Goal: Task Accomplishment & Management: Manage account settings

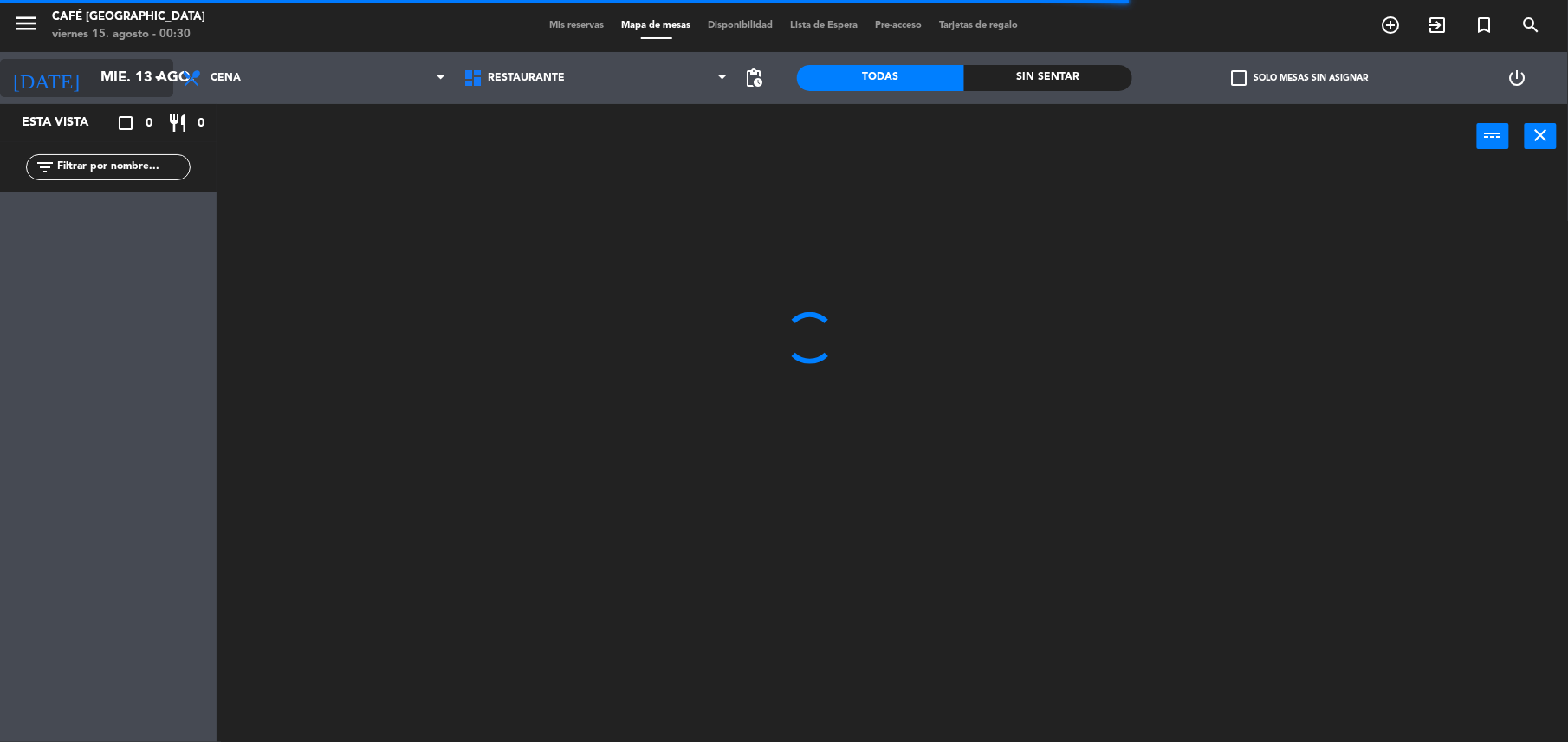
click at [158, 76] on icon "arrow_drop_down" at bounding box center [158, 78] width 21 height 21
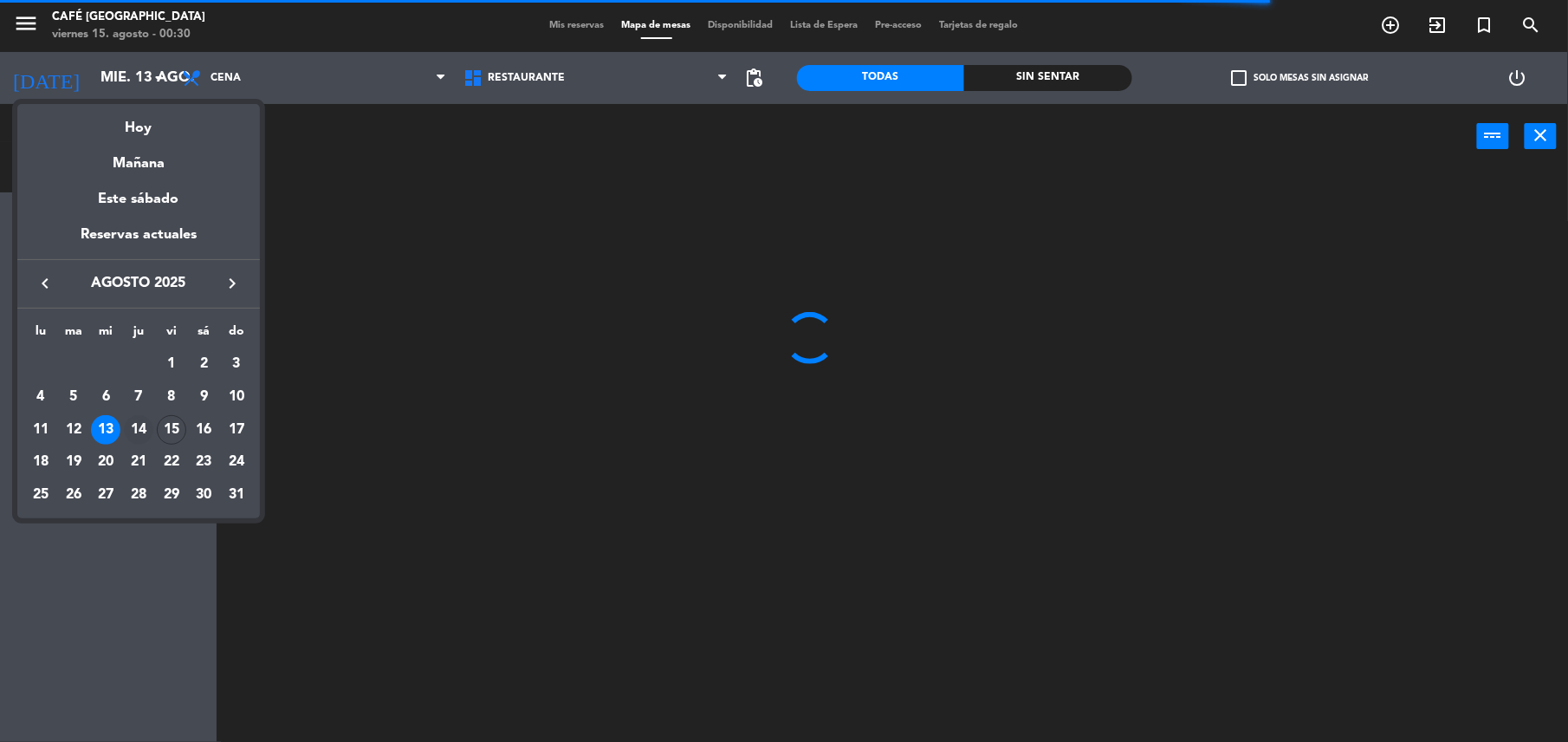
click at [146, 427] on div "14" at bounding box center [138, 429] width 29 height 29
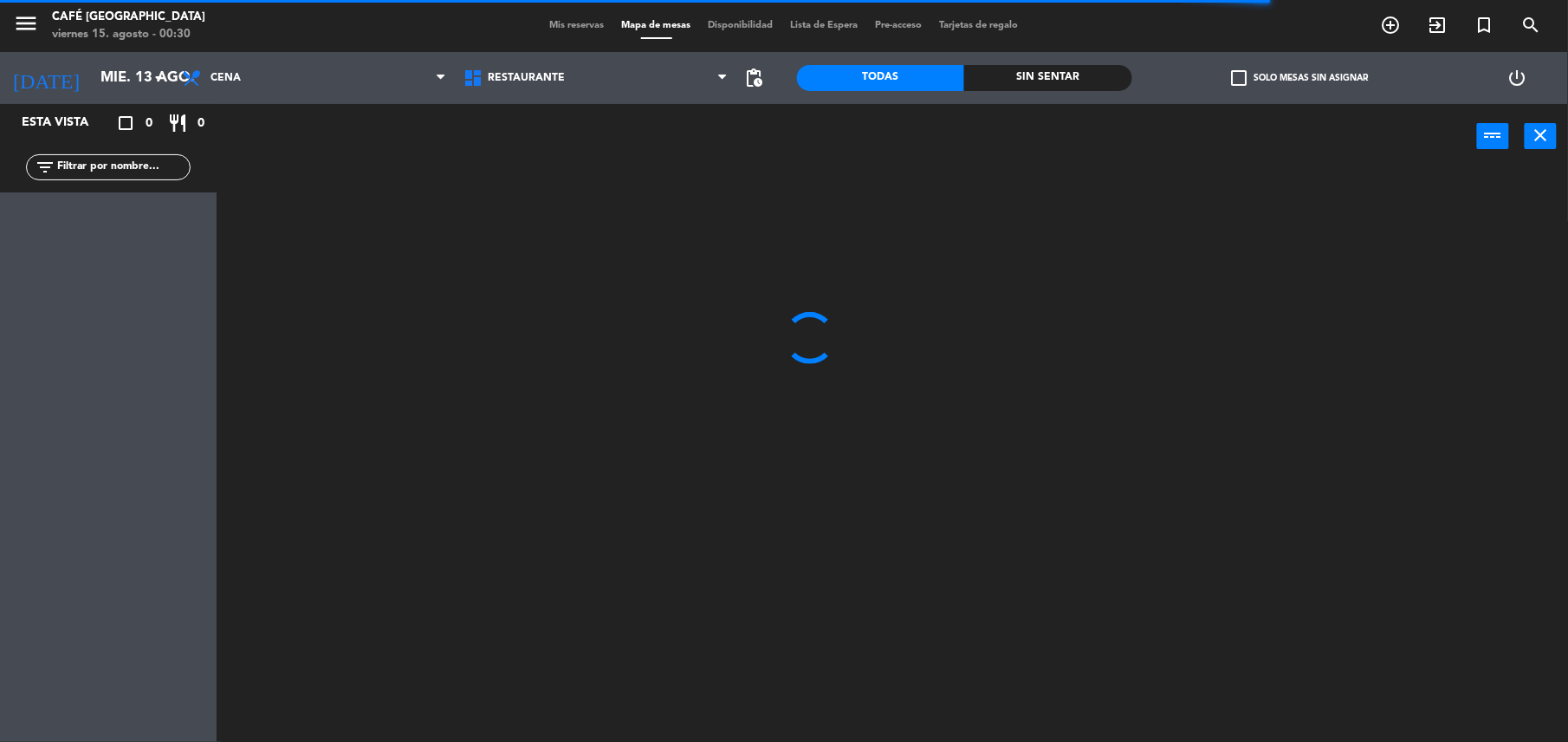
type input "jue. 14 ago."
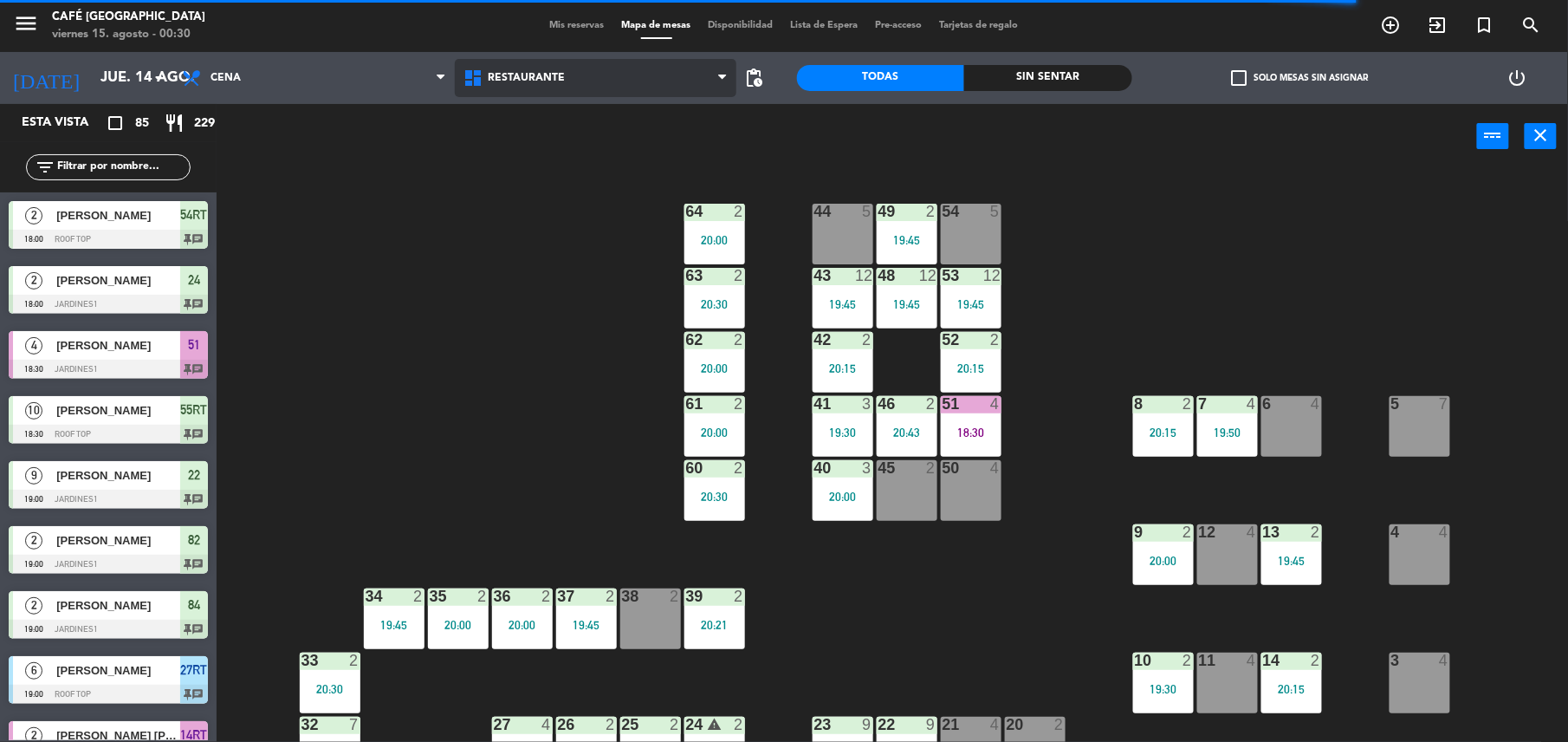
click at [563, 81] on span "Restaurante" at bounding box center [595, 78] width 281 height 39
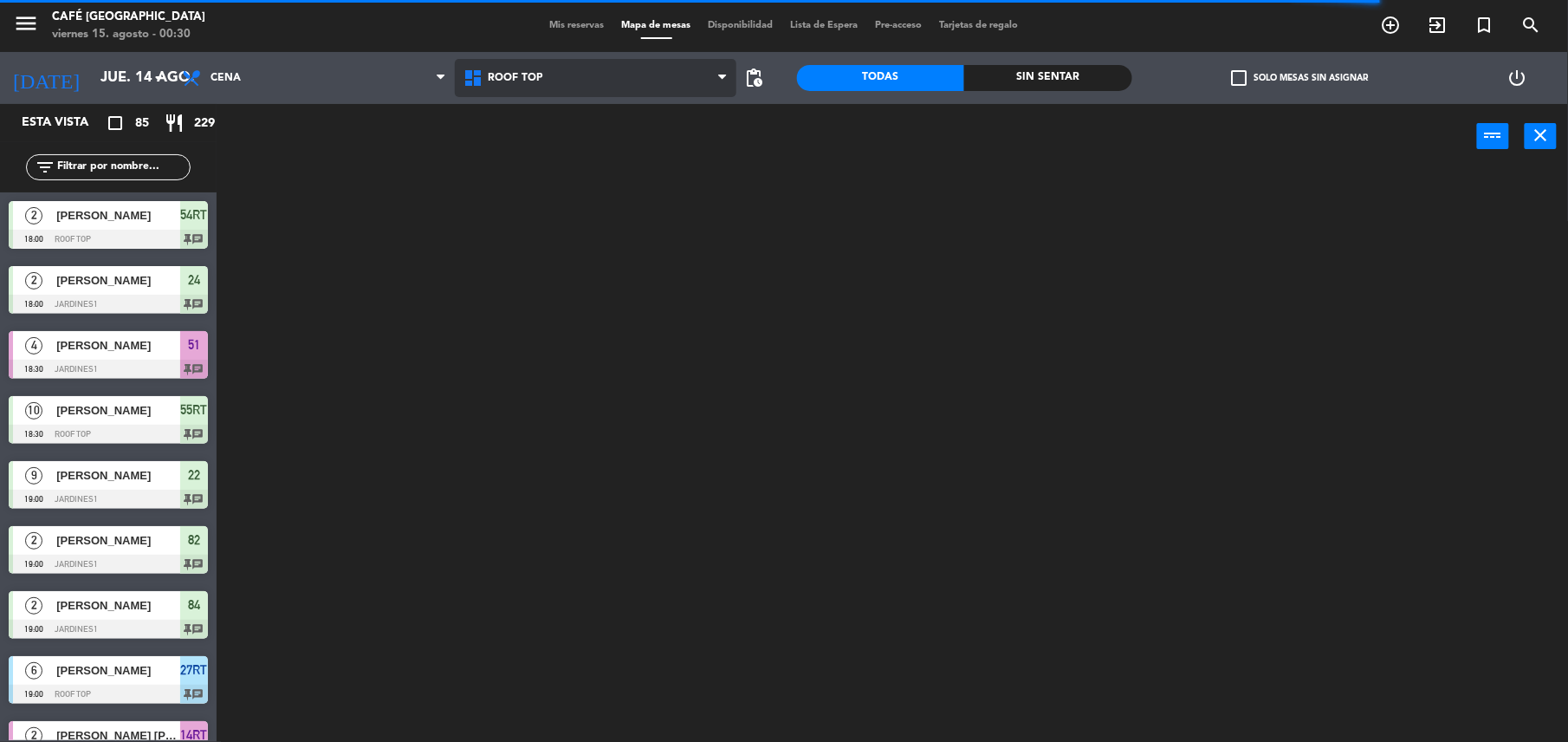
click at [552, 154] on ng-component "menu Café Museo Larco viernes 15. agosto - 00:30 Mis reservas Mapa de mesas Dis…" at bounding box center [784, 373] width 1568 height 746
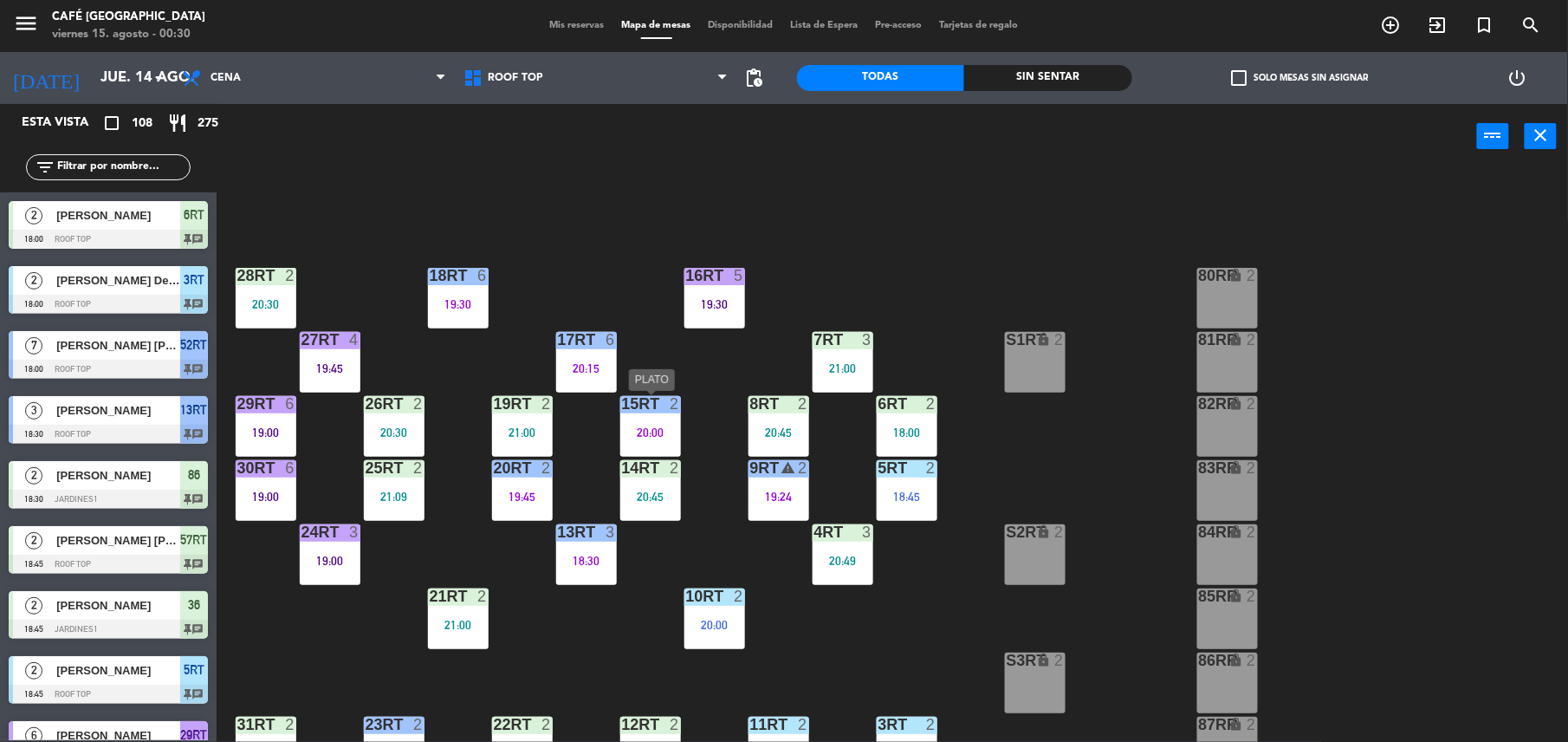
click at [662, 411] on div "15RT 2" at bounding box center [650, 405] width 60 height 17
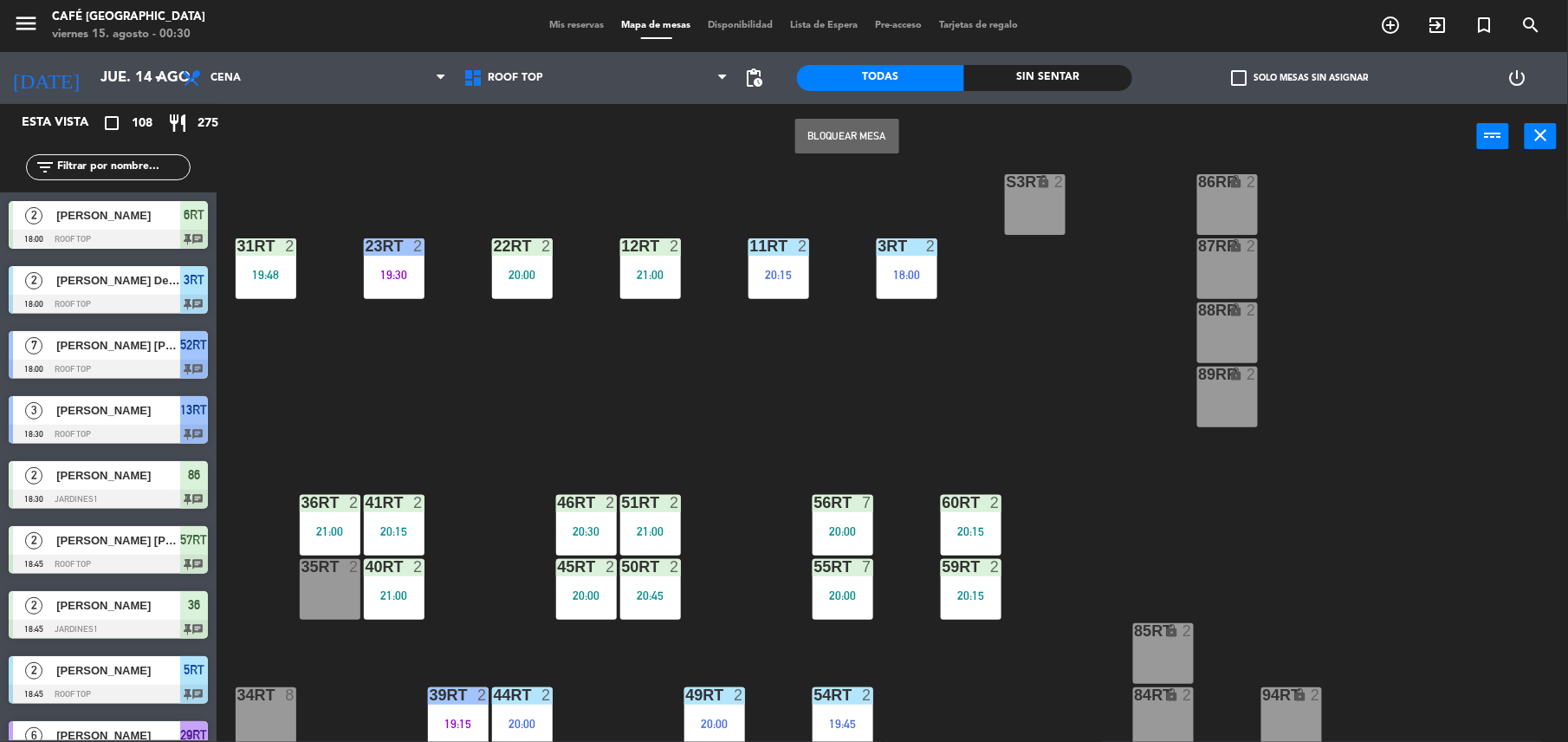
scroll to position [497, 0]
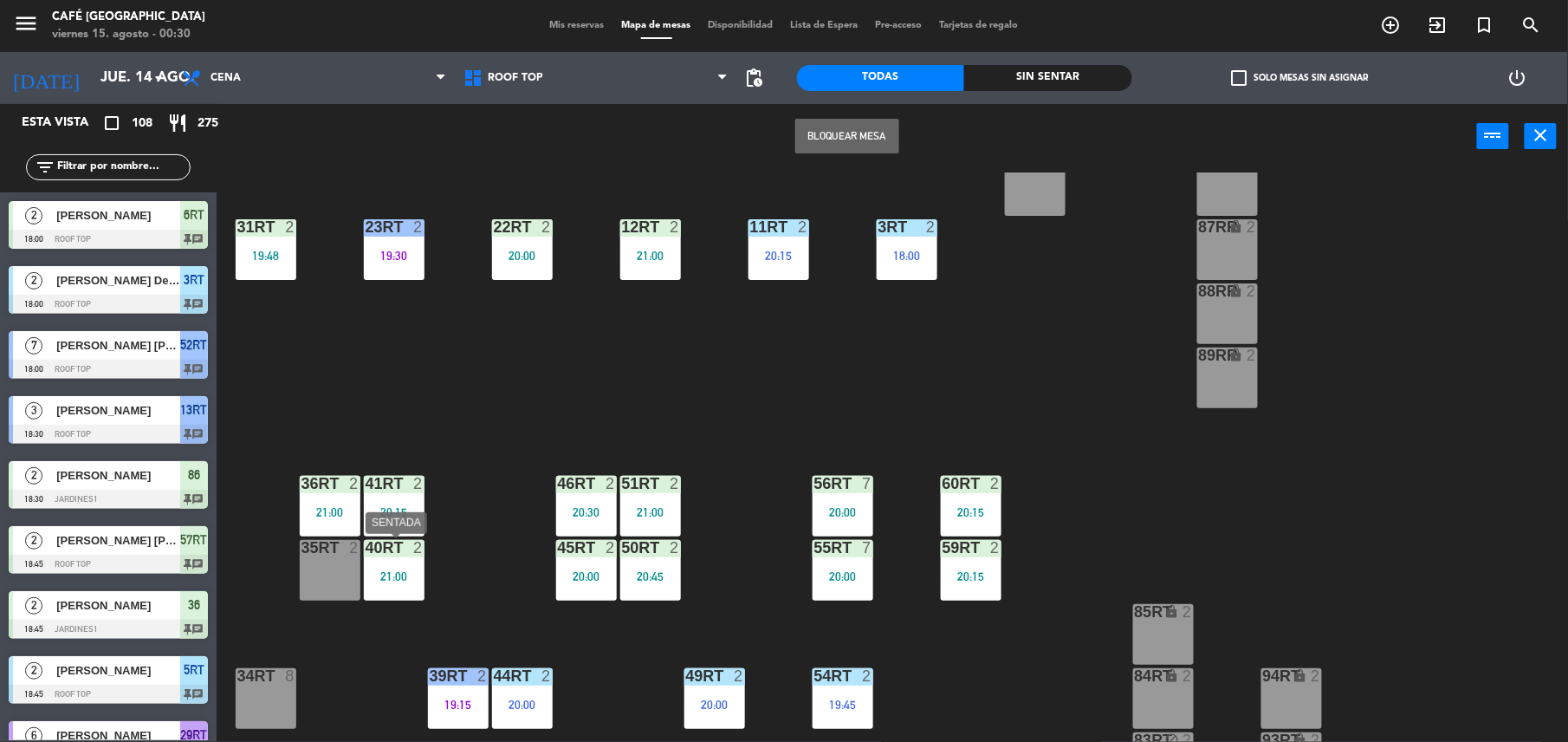
click at [400, 581] on div "21:00" at bounding box center [394, 576] width 60 height 12
click at [466, 573] on div "18RT 6 19:30 16RT 5 19:30 28RT 2 20:30 80RR lock 2 27RT 4 19:45 7RT 3 21:00 S1R…" at bounding box center [901, 459] width 1336 height 573
click at [413, 562] on div "40RT 2 21:00" at bounding box center [394, 571] width 60 height 60
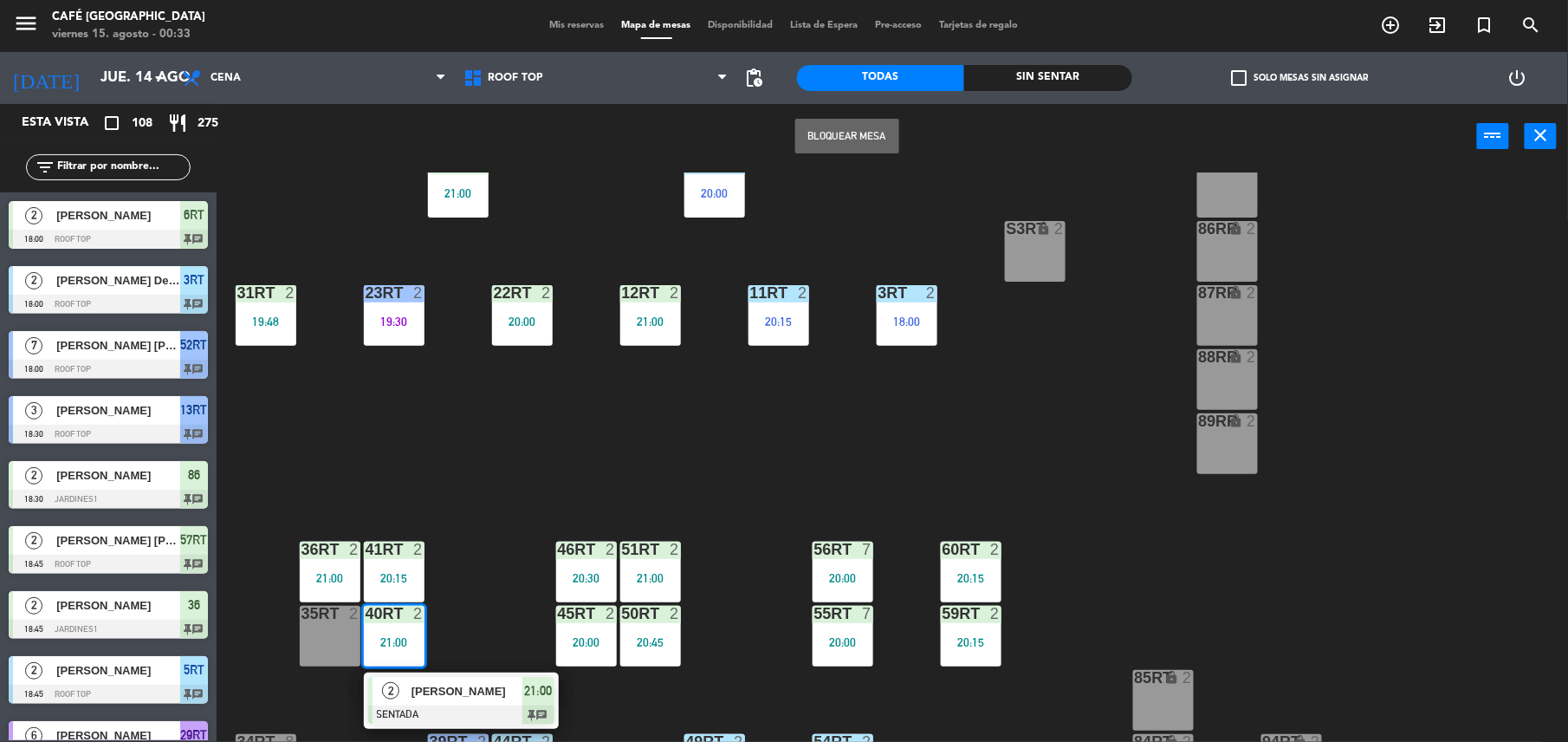
scroll to position [490, 0]
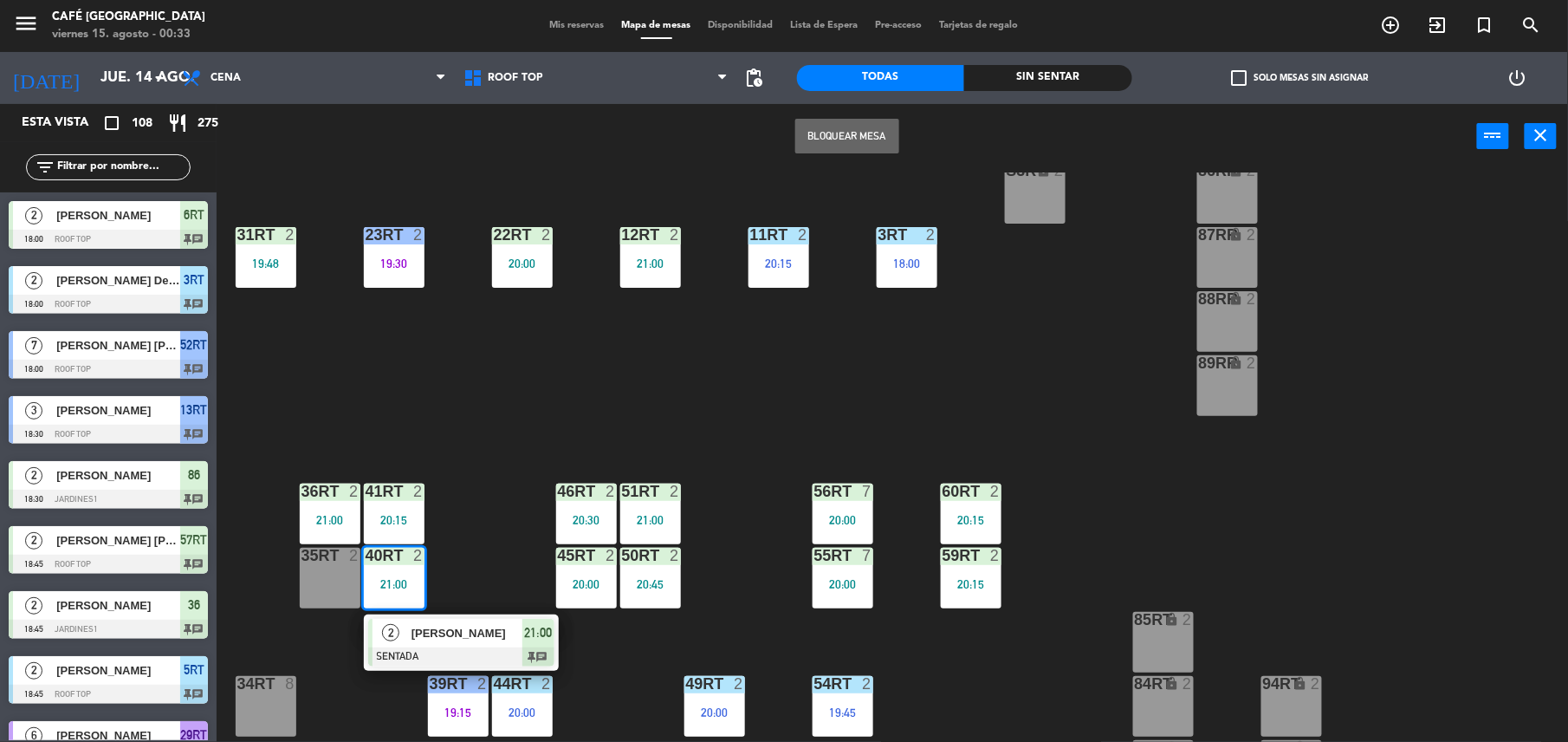
click at [732, 591] on div "18RT 6 19:30 16RT 5 19:30 28RT 2 20:30 80RR lock 2 27RT 4 19:45 7RT 3 21:00 S1R…" at bounding box center [901, 459] width 1336 height 573
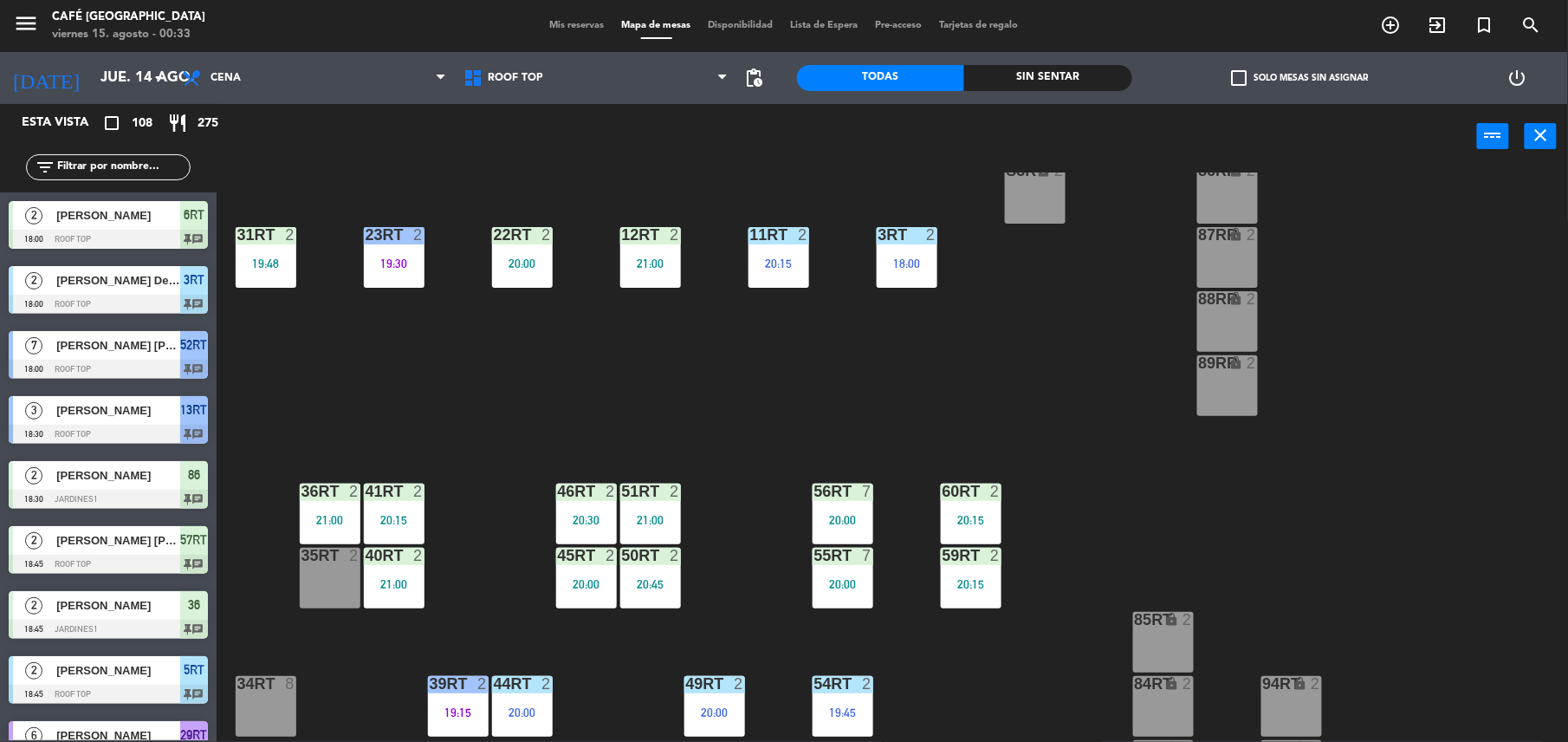
click at [584, 22] on span "Mis reservas" at bounding box center [577, 25] width 72 height 9
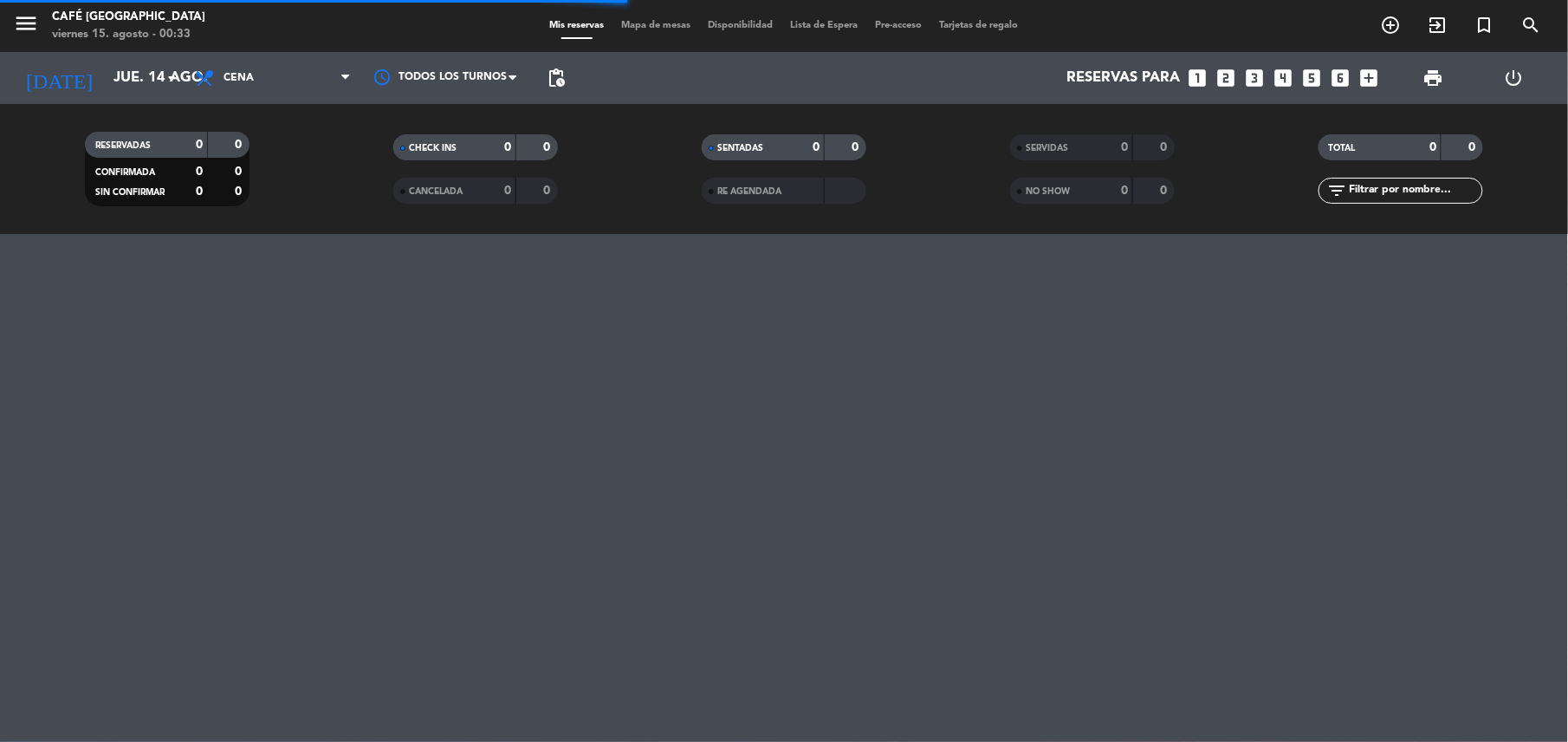
click at [1067, 159] on div "SERVIDAS 0 0" at bounding box center [1093, 148] width 165 height 26
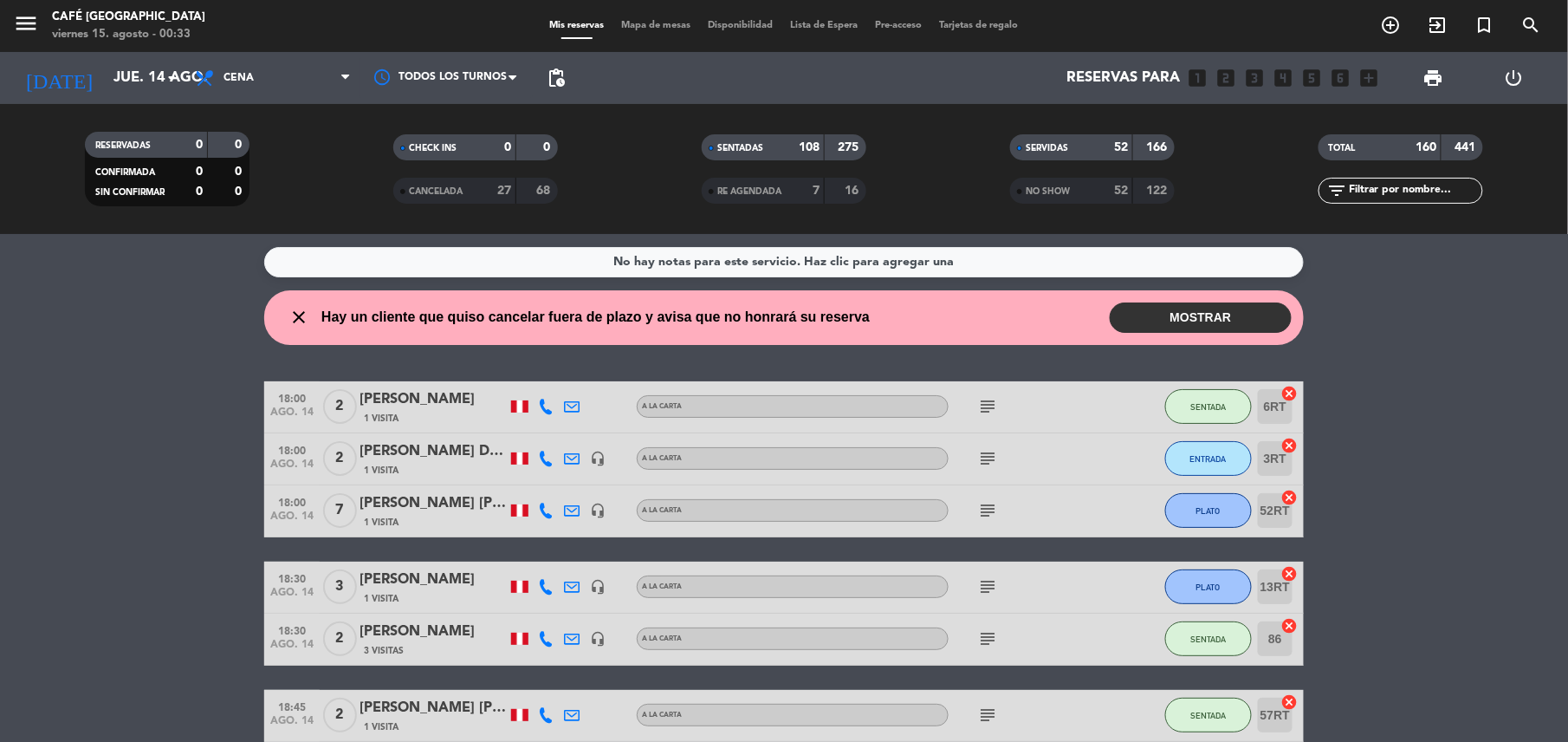
click at [1138, 150] on div "166" at bounding box center [1154, 147] width 33 height 20
click at [1065, 140] on div "SERVIDAS" at bounding box center [1054, 147] width 80 height 20
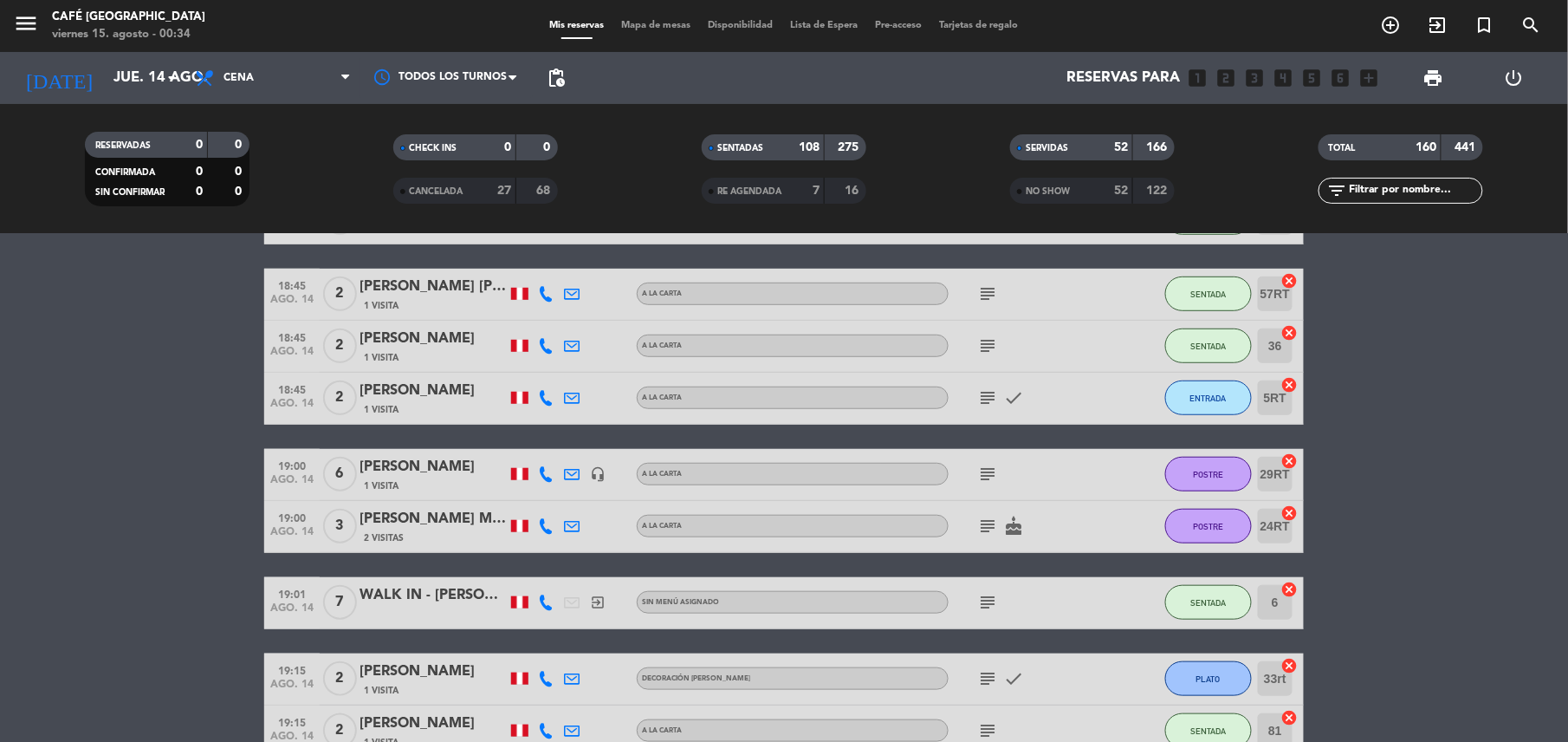
scroll to position [399, 0]
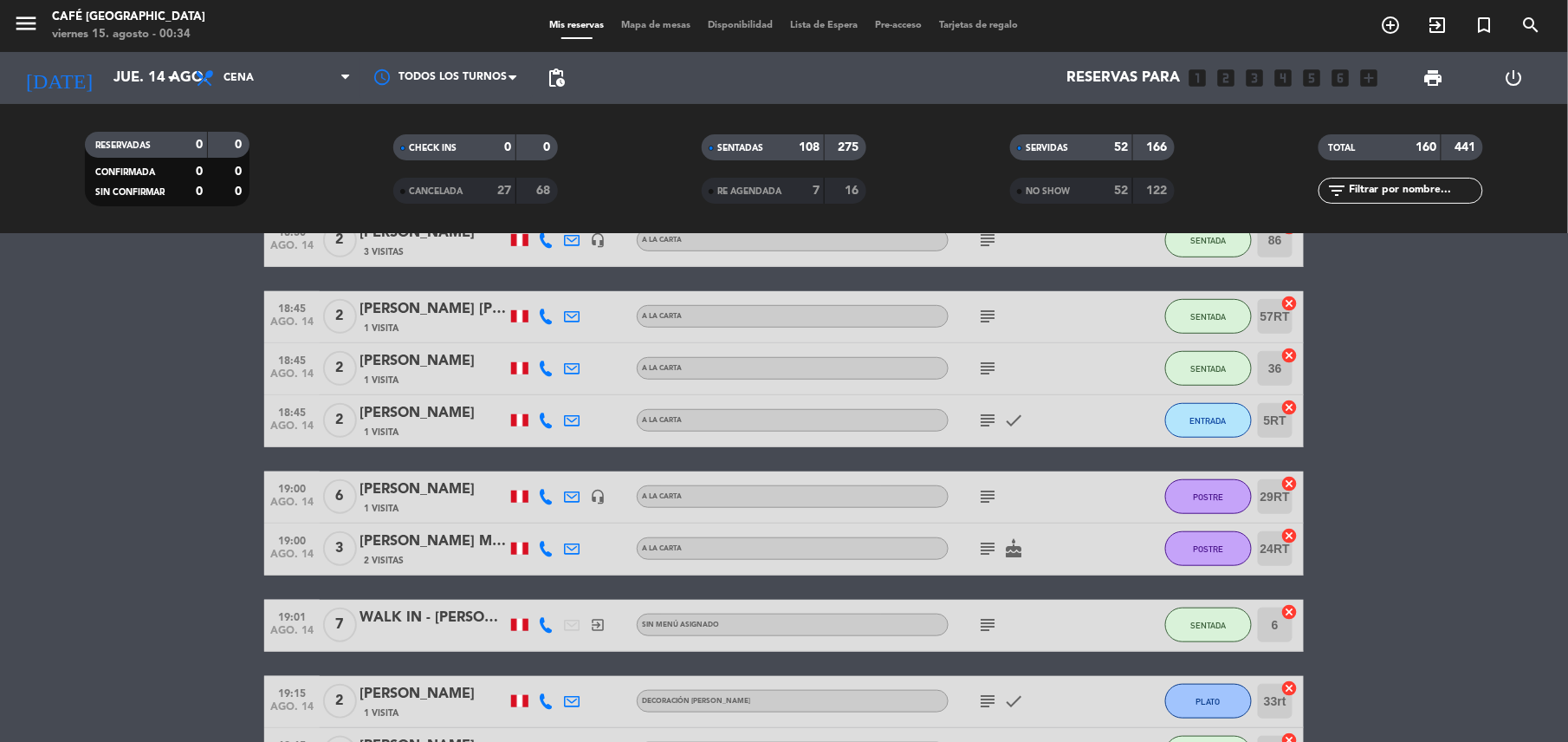
click at [1076, 146] on div "SERVIDAS" at bounding box center [1054, 147] width 80 height 20
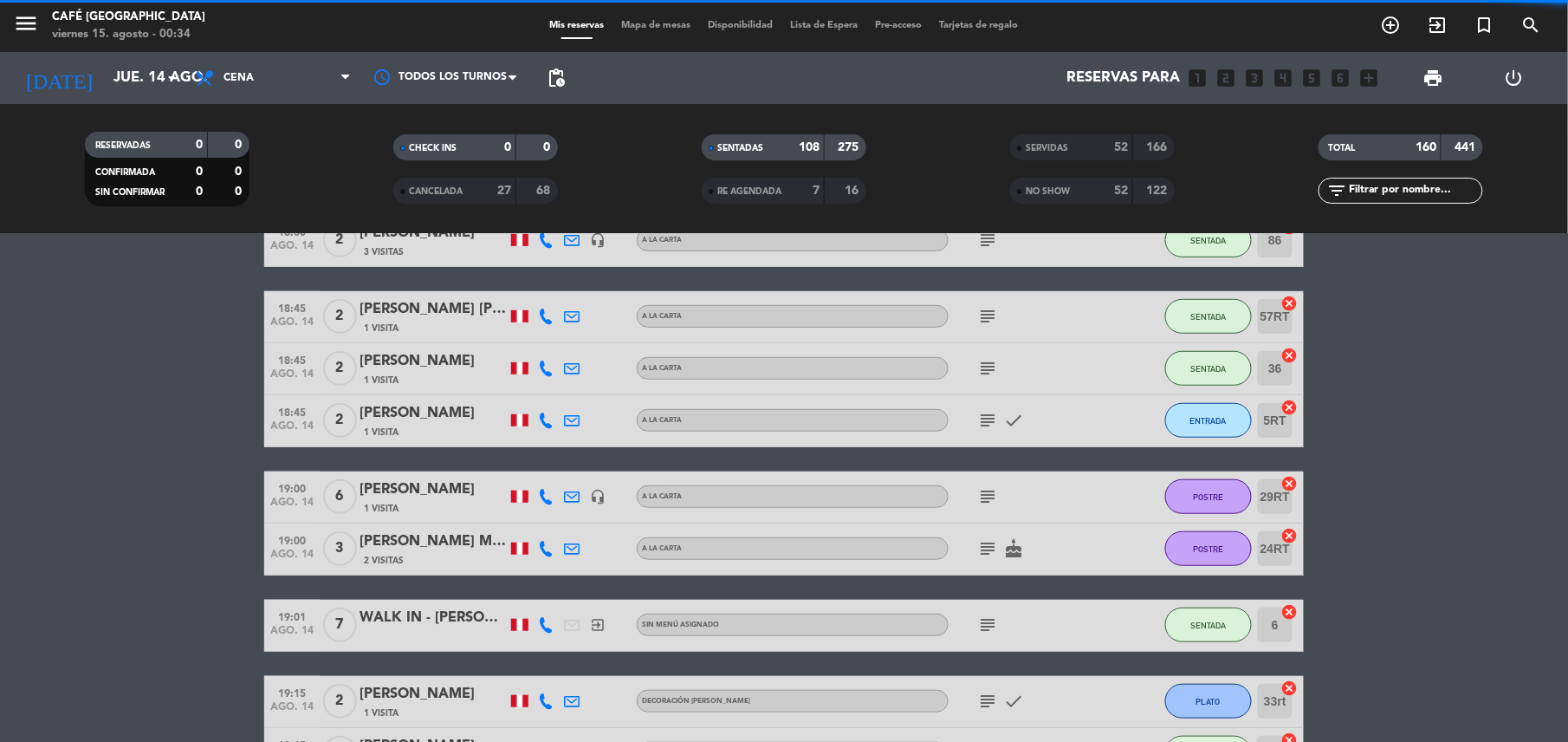
click at [1144, 149] on div "166" at bounding box center [1154, 147] width 33 height 20
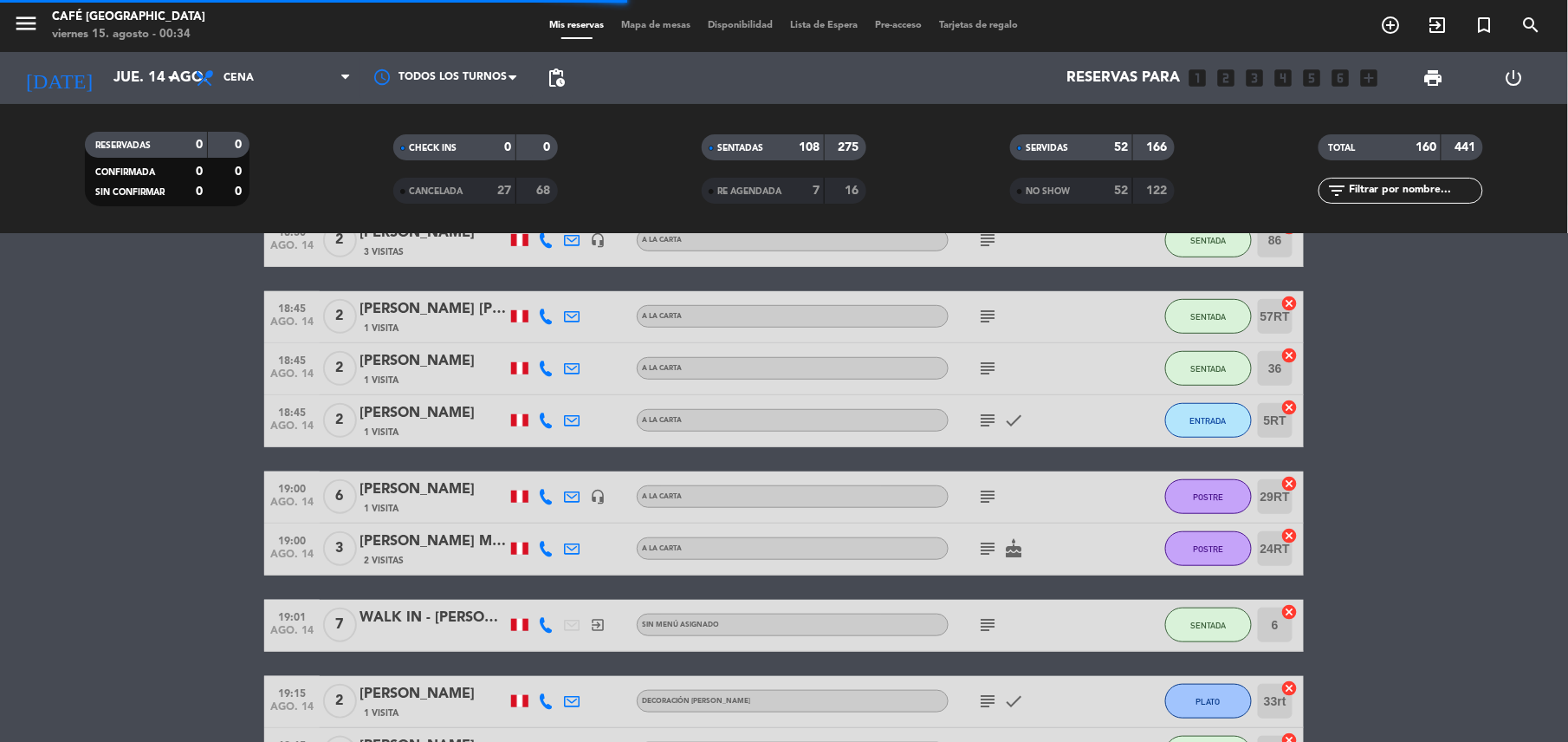
click at [1341, 144] on span "TOTAL" at bounding box center [1342, 148] width 27 height 8
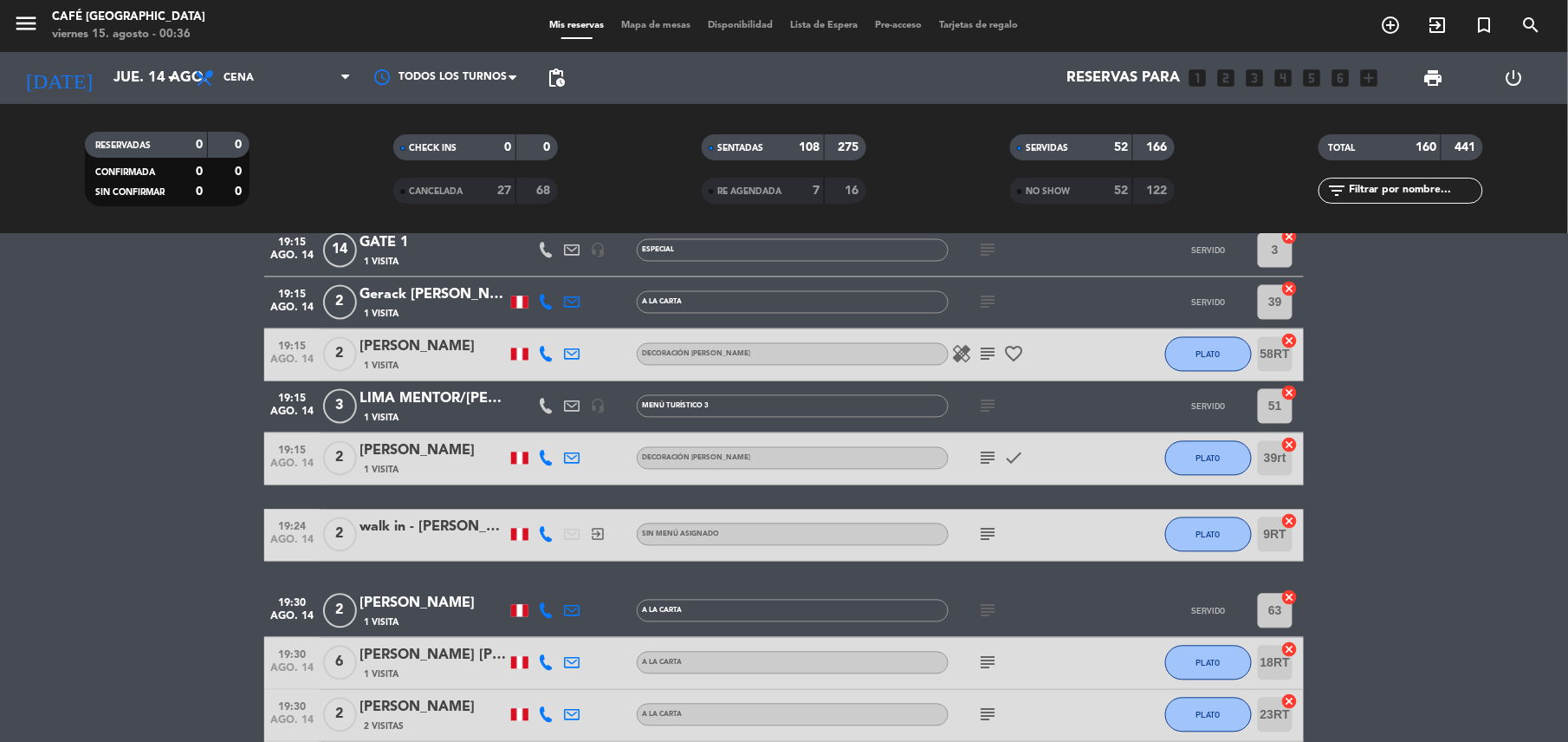
scroll to position [3538, 0]
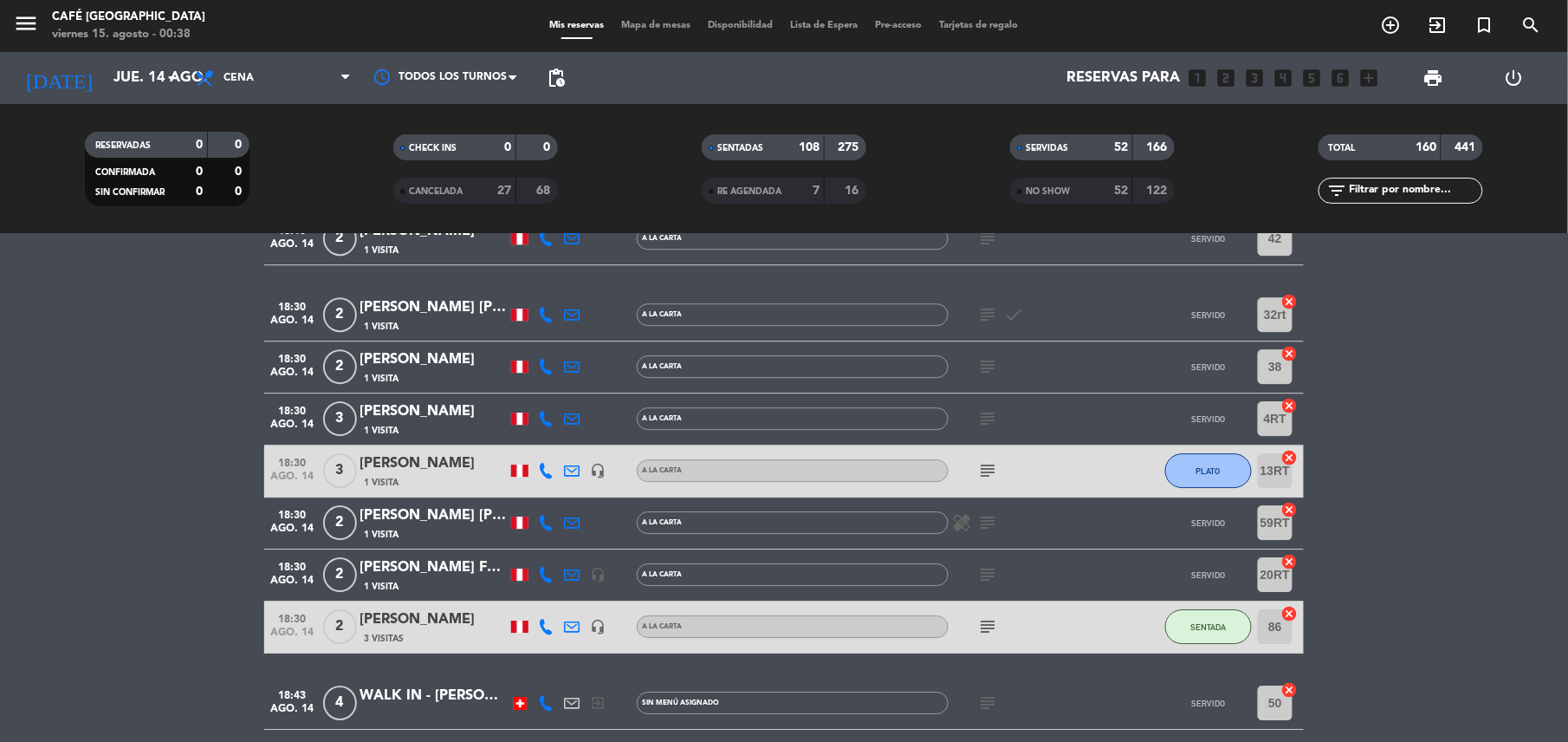
scroll to position [1896, 0]
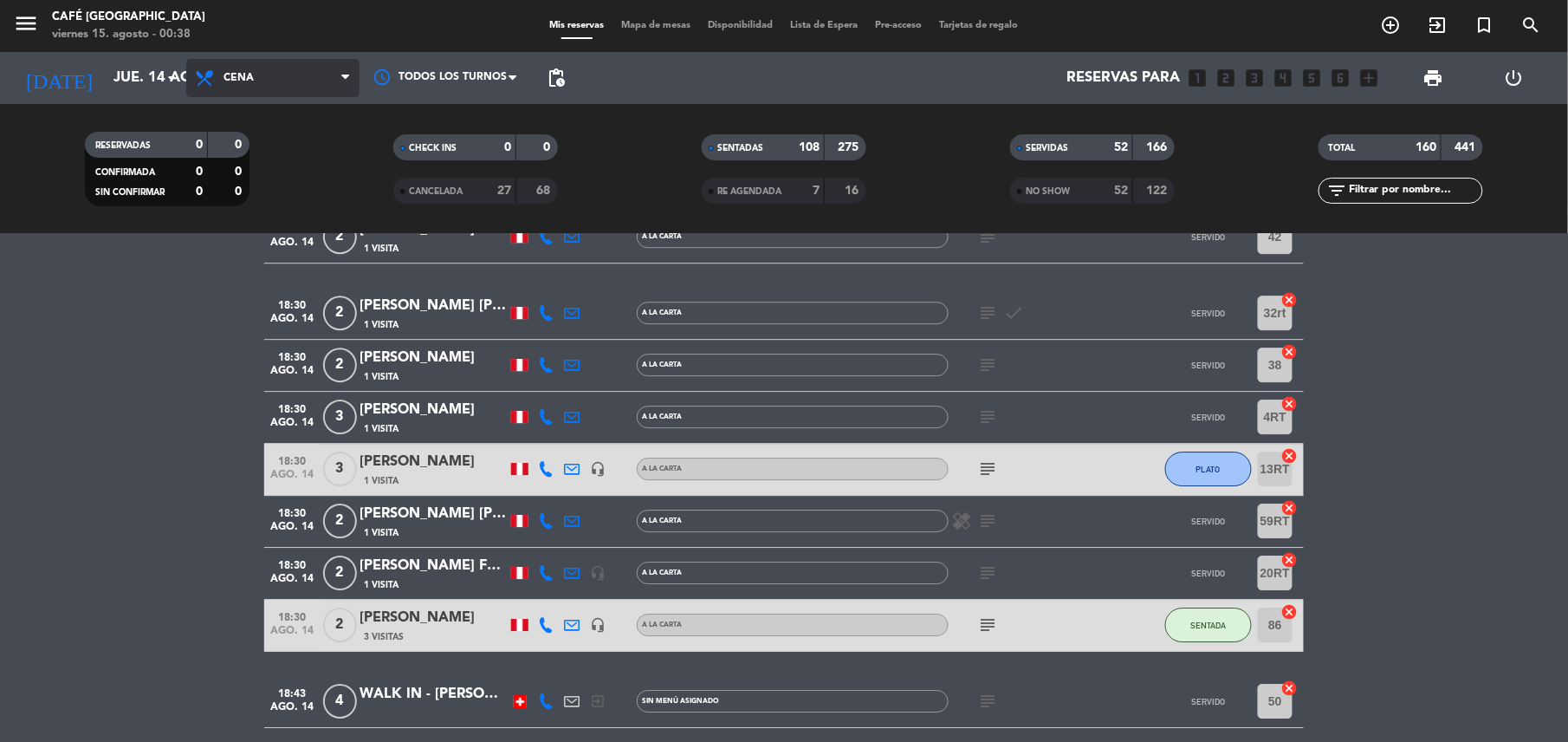
click at [326, 88] on span "Cena" at bounding box center [273, 78] width 173 height 39
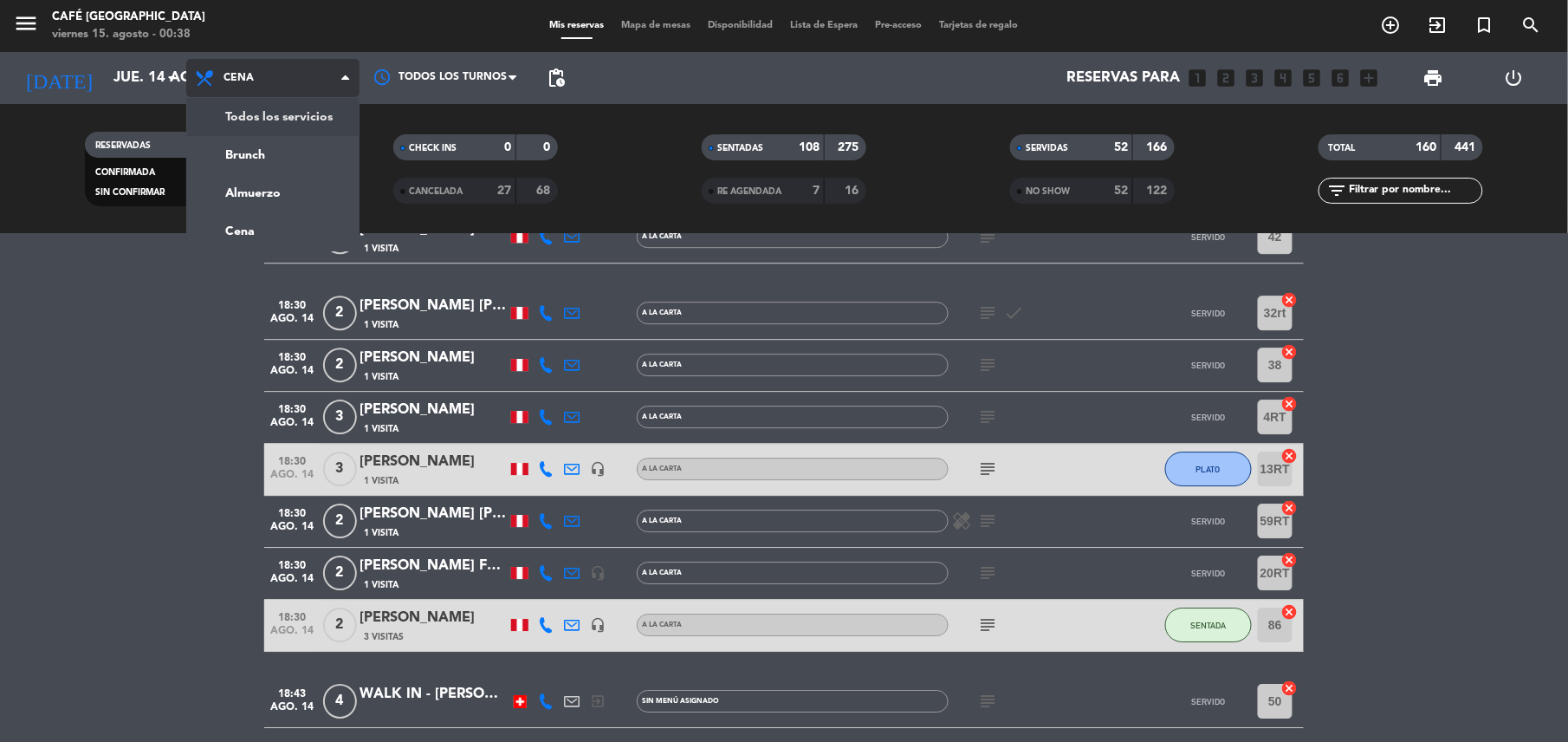
click at [316, 105] on div "menu Café Museo Larco viernes 15. agosto - 00:38 Mis reservas Mapa de mesas Dis…" at bounding box center [784, 117] width 1568 height 234
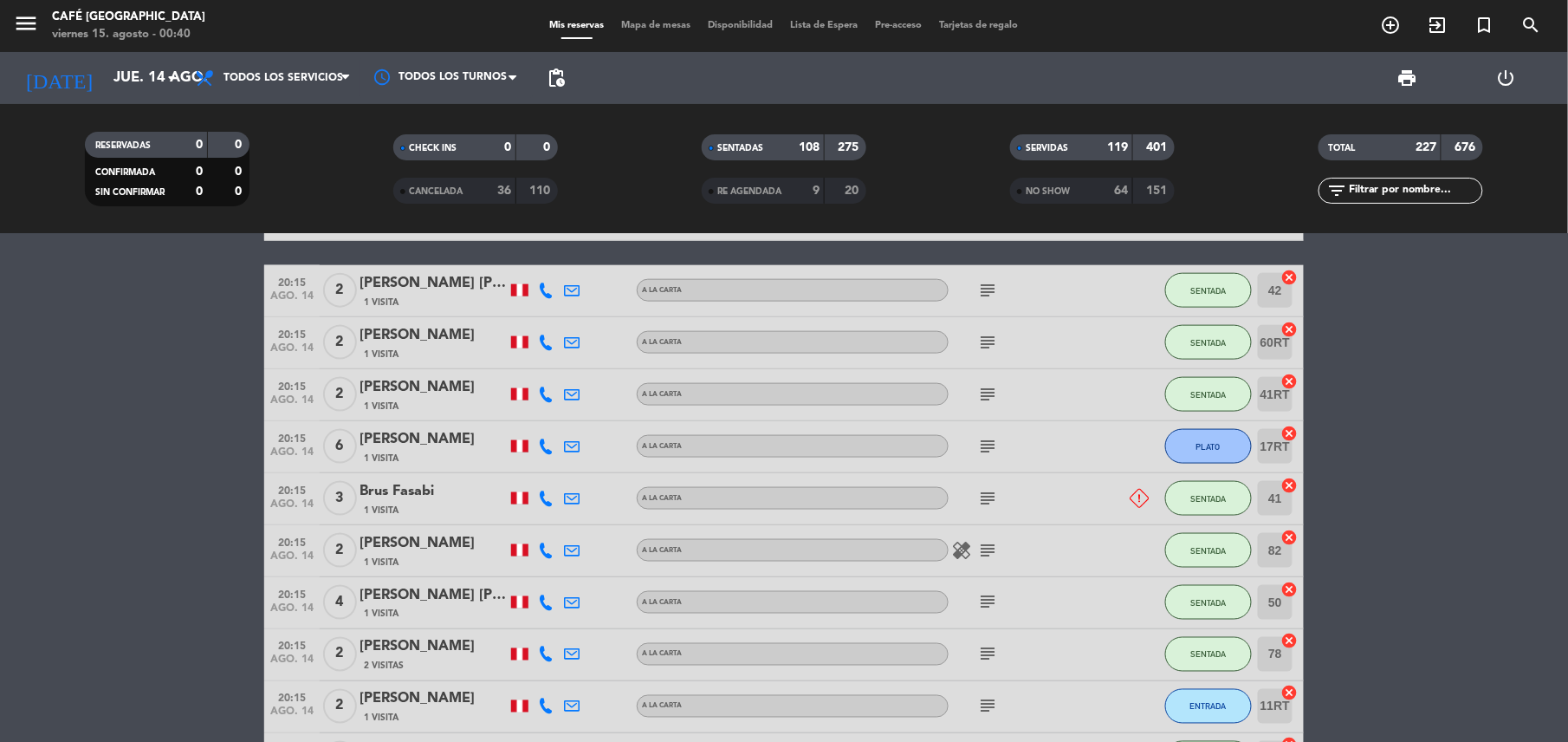
scroll to position [10220, 0]
drag, startPoint x: 455, startPoint y: 388, endPoint x: 360, endPoint y: 386, distance: 95.0
click at [360, 386] on div "[PERSON_NAME]" at bounding box center [433, 387] width 148 height 23
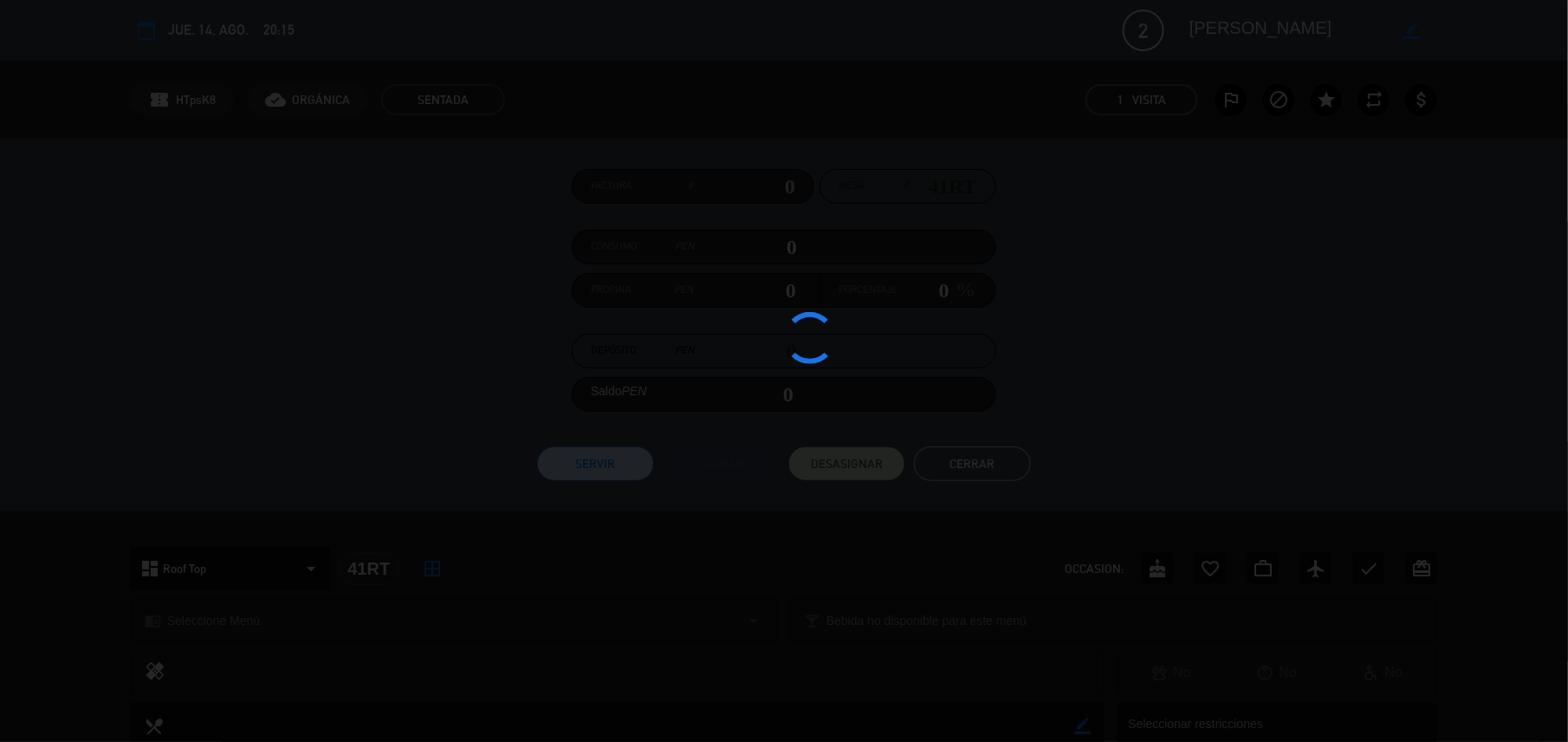
copy div "[PERSON_NAME]"
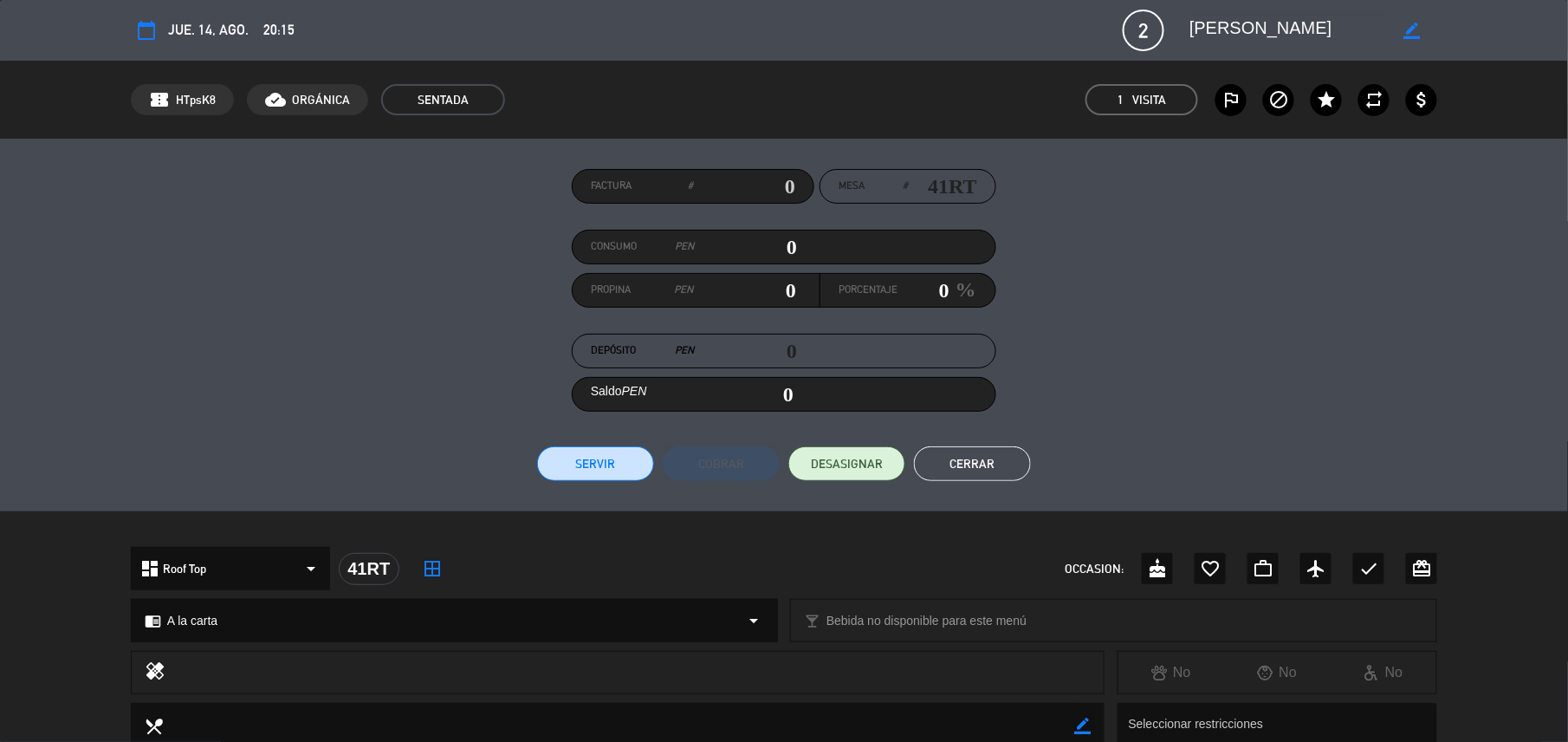
click at [1227, 17] on textarea at bounding box center [1288, 30] width 199 height 31
click at [1003, 456] on button "Cerrar" at bounding box center [972, 463] width 117 height 35
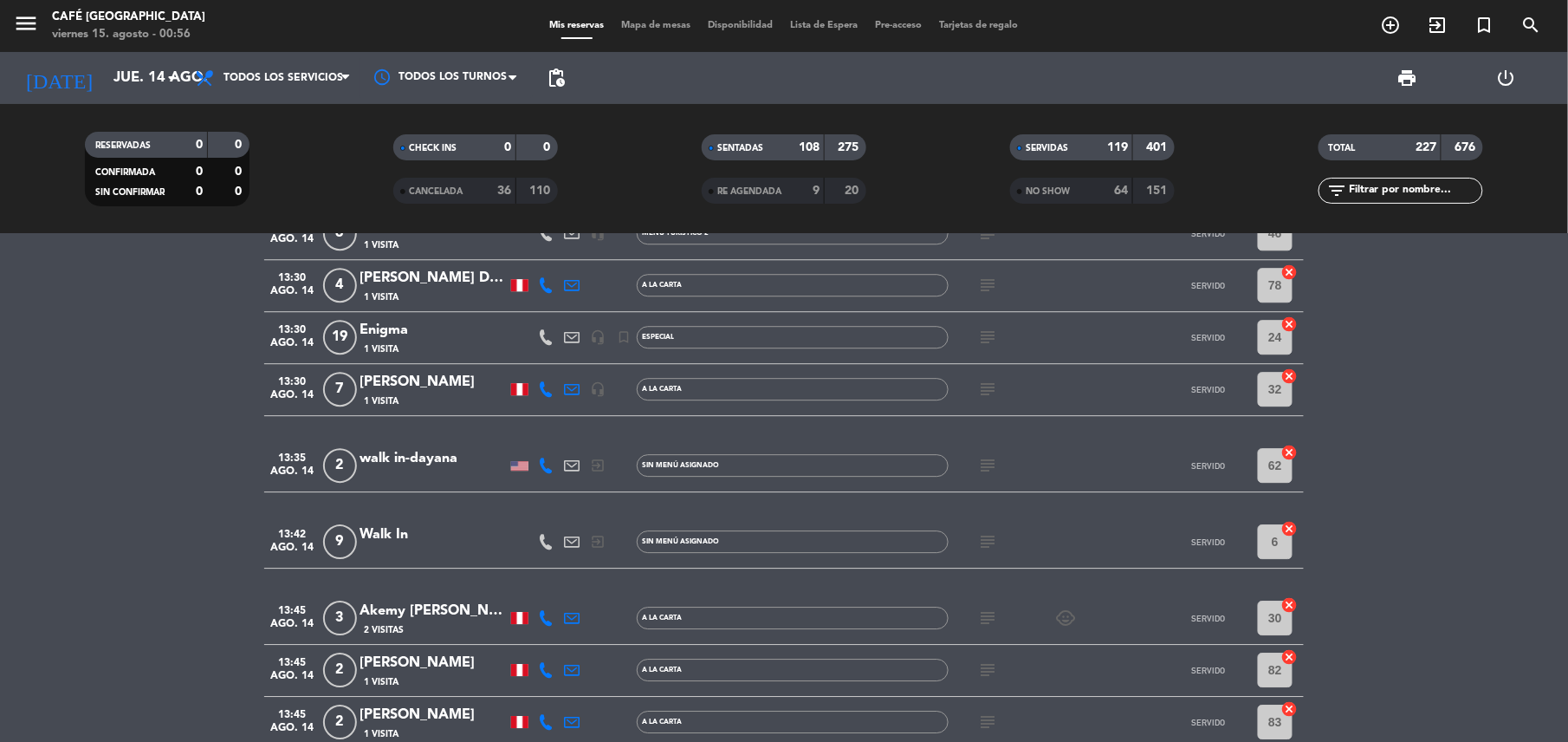
scroll to position [1791, 0]
